Goal: Information Seeking & Learning: Learn about a topic

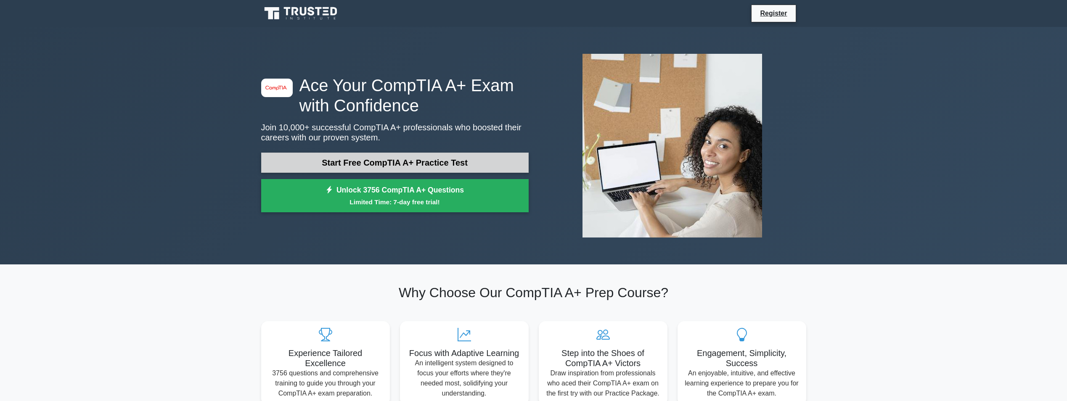
click at [397, 165] on link "Start Free CompTIA A+ Practice Test" at bounding box center [394, 163] width 267 height 20
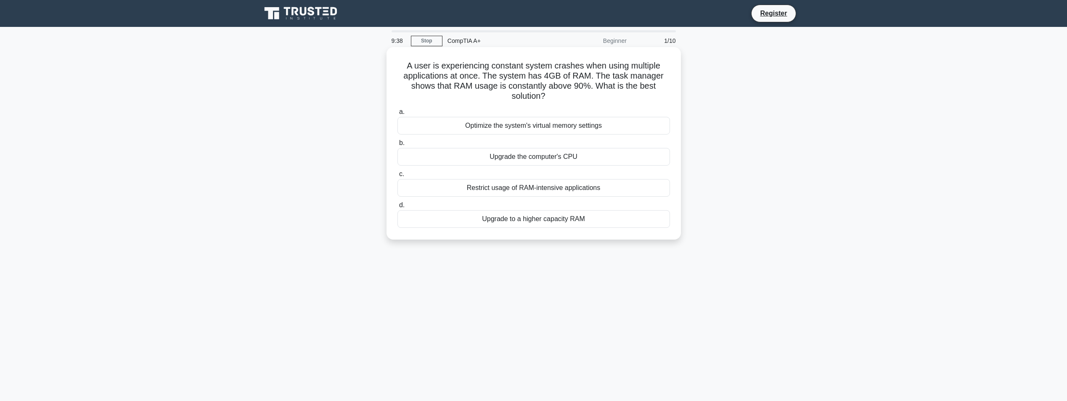
click at [538, 186] on div "Restrict usage of RAM-intensive applications" at bounding box center [533, 188] width 273 height 18
click at [397, 177] on input "c. Restrict usage of RAM-intensive applications" at bounding box center [397, 174] width 0 height 5
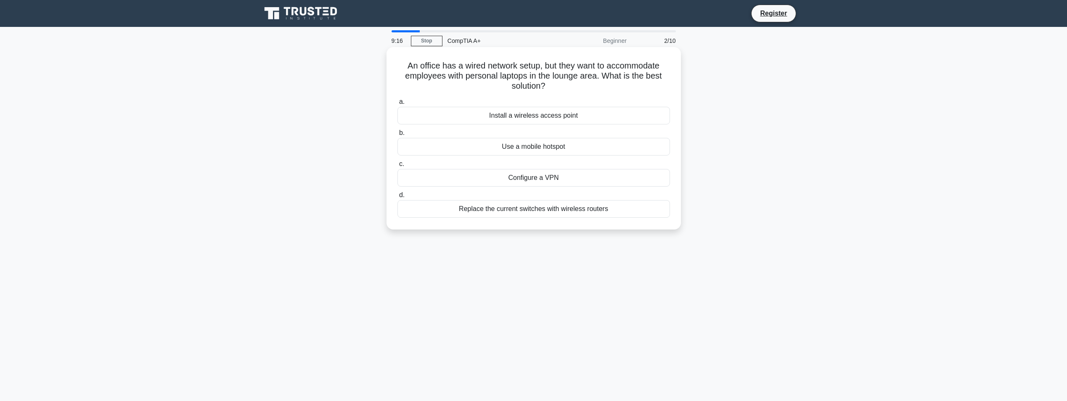
click at [541, 118] on div "Install a wireless access point" at bounding box center [533, 116] width 273 height 18
click at [397, 105] on input "a. Install a wireless access point" at bounding box center [397, 101] width 0 height 5
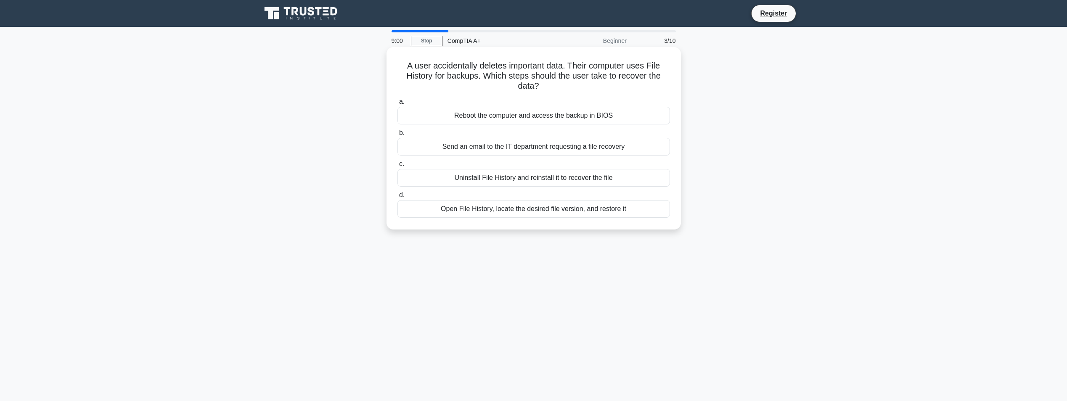
click at [467, 209] on div "Open File History, locate the desired file version, and restore it" at bounding box center [533, 209] width 273 height 18
click at [397, 198] on input "d. Open File History, locate the desired file version, and restore it" at bounding box center [397, 195] width 0 height 5
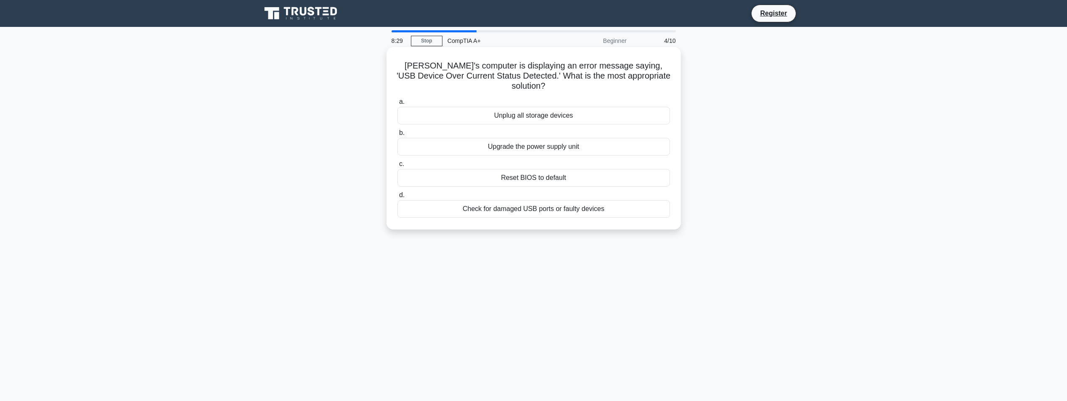
click at [564, 213] on div "Check for damaged USB ports or faulty devices" at bounding box center [533, 209] width 273 height 18
click at [397, 198] on input "d. Check for damaged USB ports or faulty devices" at bounding box center [397, 195] width 0 height 5
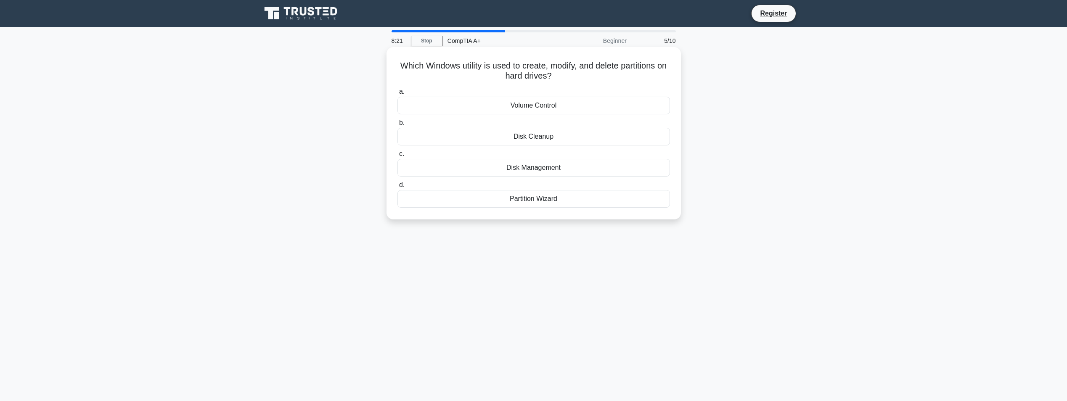
click at [533, 173] on div "Disk Management" at bounding box center [533, 168] width 273 height 18
click at [397, 157] on input "c. Disk Management" at bounding box center [397, 153] width 0 height 5
click at [531, 139] on div "eSATA port" at bounding box center [533, 137] width 273 height 18
click at [397, 126] on input "b. eSATA port" at bounding box center [397, 122] width 0 height 5
click at [551, 177] on div "Turn off display" at bounding box center [533, 168] width 273 height 18
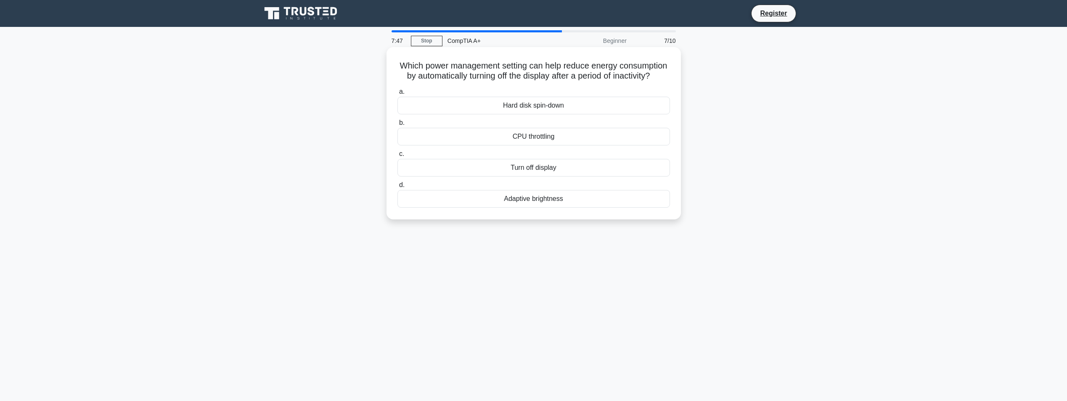
click at [397, 157] on input "c. Turn off display" at bounding box center [397, 153] width 0 height 5
click at [559, 139] on div "Clogged cooling system" at bounding box center [533, 137] width 273 height 18
click at [397, 126] on input "b. Clogged cooling system" at bounding box center [397, 122] width 0 height 5
click at [537, 177] on div "Choose a larger, low RPM fan" at bounding box center [533, 168] width 273 height 18
click at [397, 157] on input "c. Choose a larger, low RPM fan" at bounding box center [397, 153] width 0 height 5
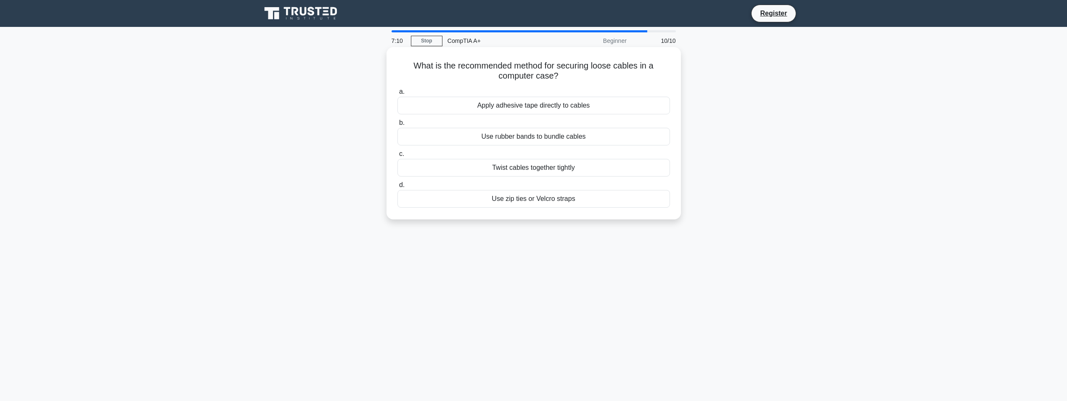
click at [535, 199] on div "Use zip ties or Velcro straps" at bounding box center [533, 199] width 273 height 18
click at [397, 188] on input "d. Use zip ties or Velcro straps" at bounding box center [397, 185] width 0 height 5
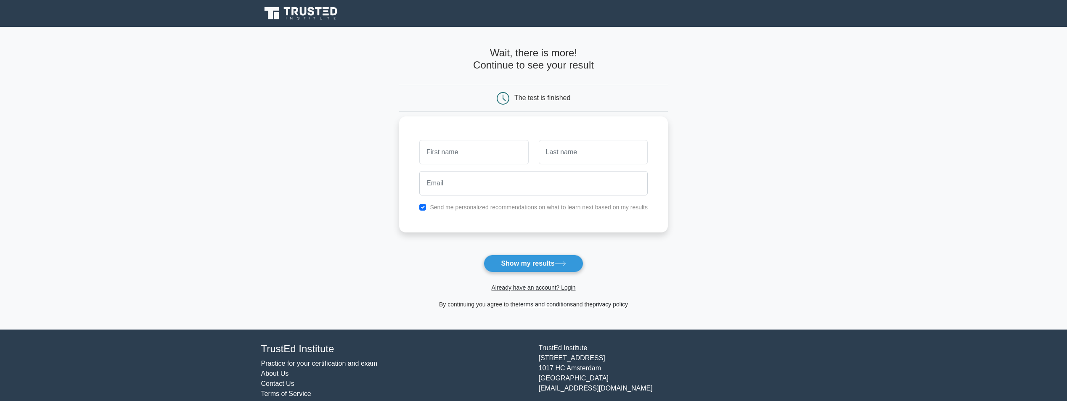
click at [486, 149] on input "text" at bounding box center [473, 152] width 109 height 24
type input "matt"
click at [588, 154] on input "text" at bounding box center [593, 152] width 109 height 24
type input "al"
click at [516, 179] on input "email" at bounding box center [533, 183] width 228 height 24
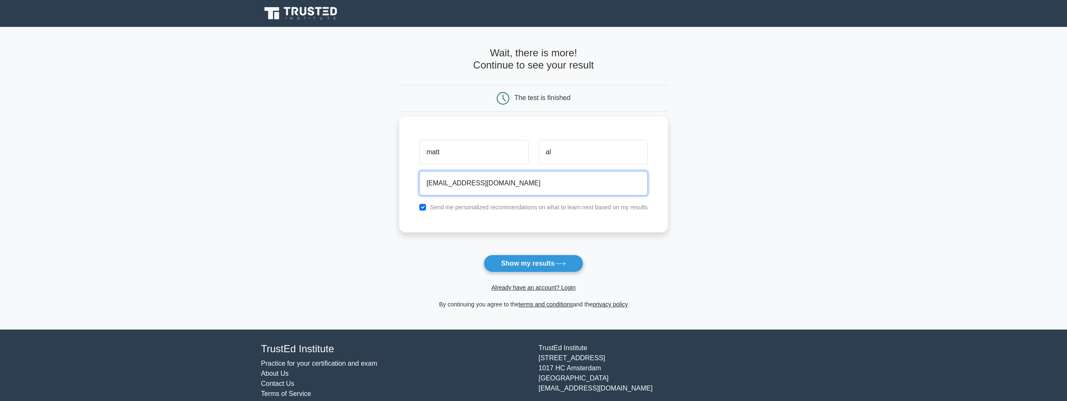
type input "[EMAIL_ADDRESS][DOMAIN_NAME]"
click at [421, 206] on div "Send me personalized recommendations on what to learn next based on my results" at bounding box center [533, 207] width 238 height 10
click at [419, 207] on div "Send me personalized recommendations on what to learn next based on my results" at bounding box center [533, 207] width 238 height 10
click at [419, 207] on input "checkbox" at bounding box center [422, 207] width 7 height 7
checkbox input "false"
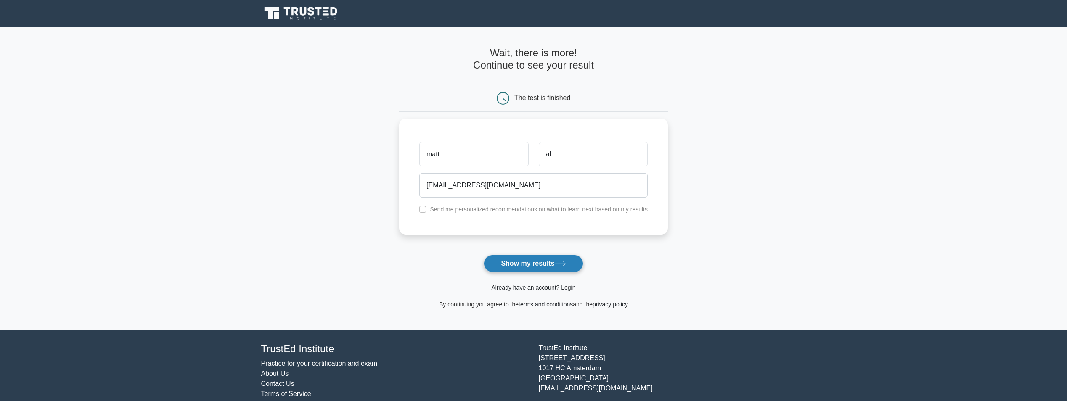
click at [543, 268] on button "Show my results" at bounding box center [533, 264] width 99 height 18
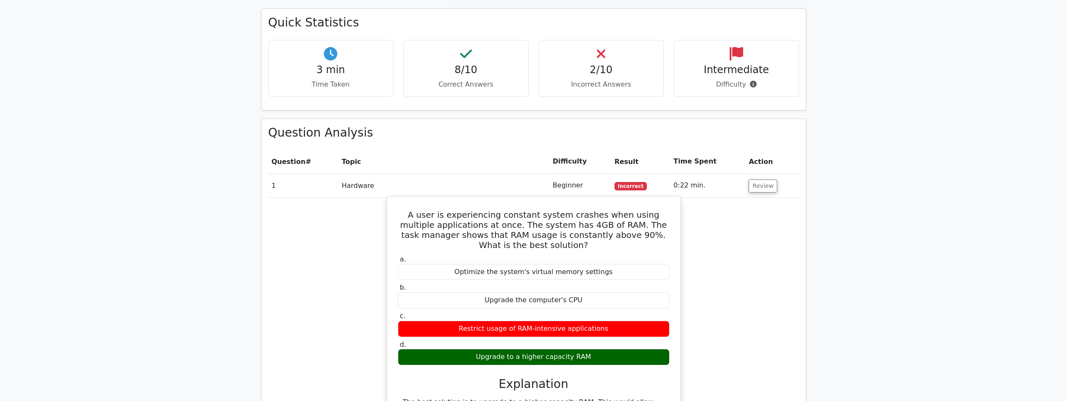
scroll to position [575, 0]
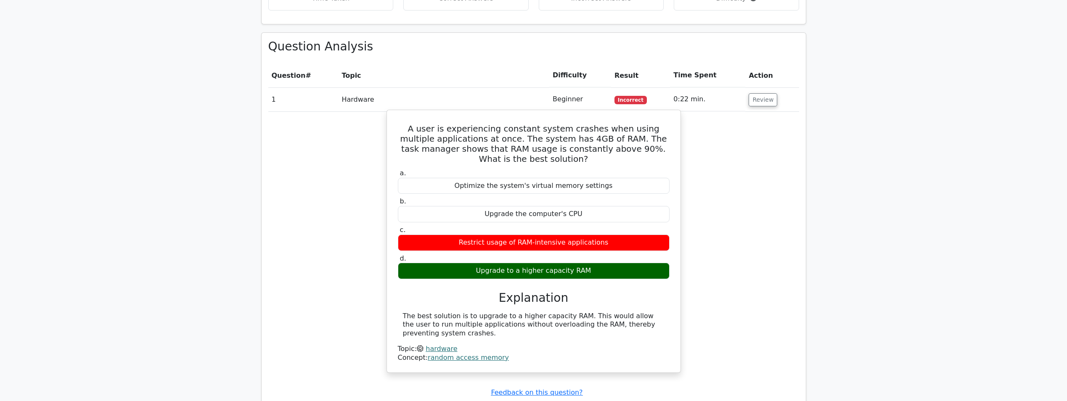
drag, startPoint x: 545, startPoint y: 135, endPoint x: 561, endPoint y: 136, distance: 16.0
click at [561, 136] on h5 "A user is experiencing constant system crashes when using multiple applications…" at bounding box center [533, 144] width 273 height 40
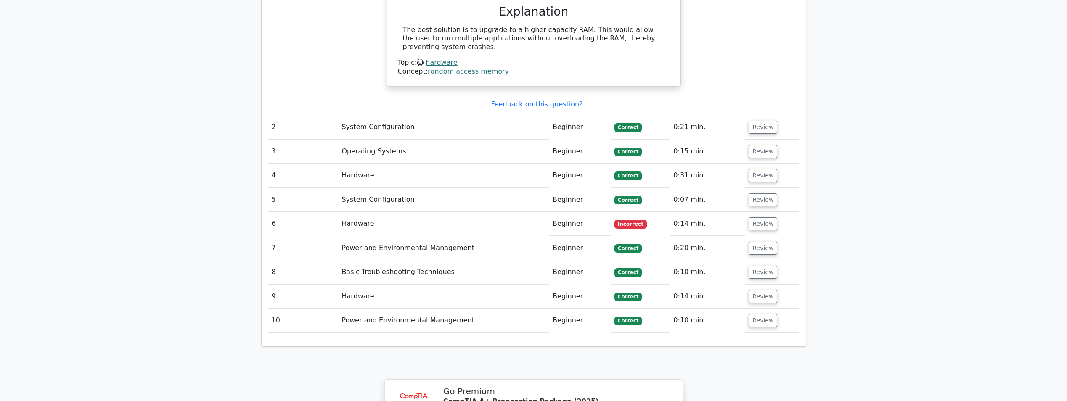
scroll to position [908, 0]
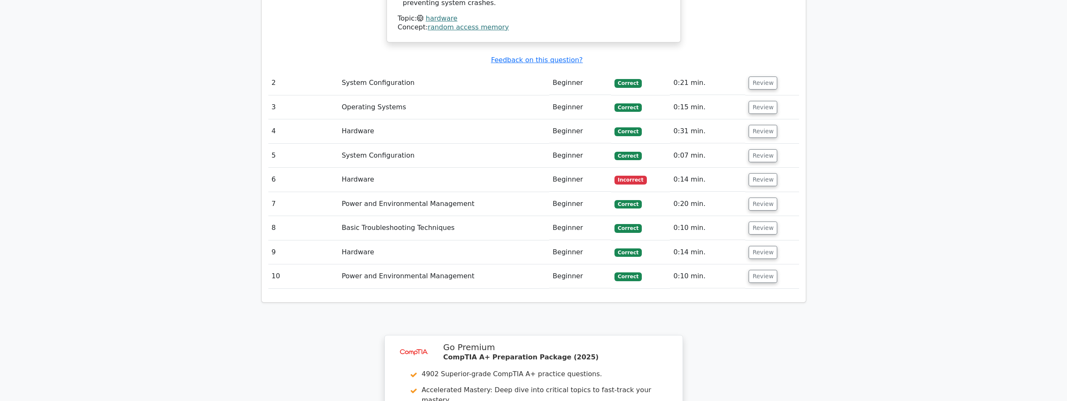
click at [356, 179] on td "Hardware" at bounding box center [443, 180] width 211 height 24
click at [764, 177] on button "Review" at bounding box center [763, 179] width 29 height 13
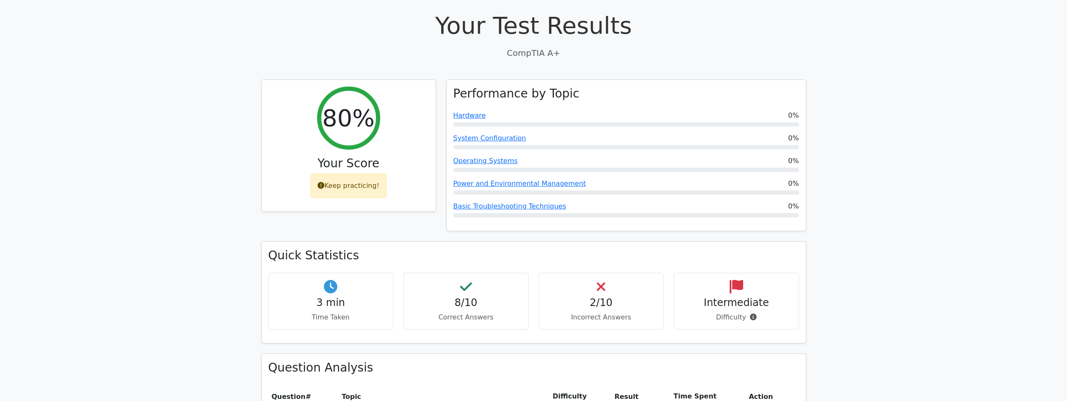
scroll to position [243, 0]
